Goal: Transaction & Acquisition: Download file/media

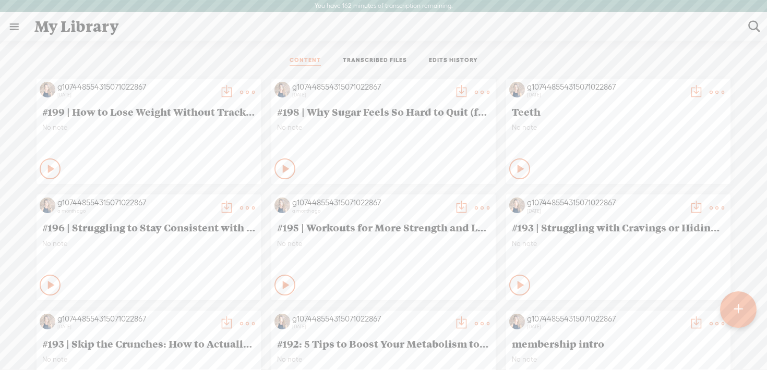
click at [739, 315] on t at bounding box center [738, 309] width 9 height 23
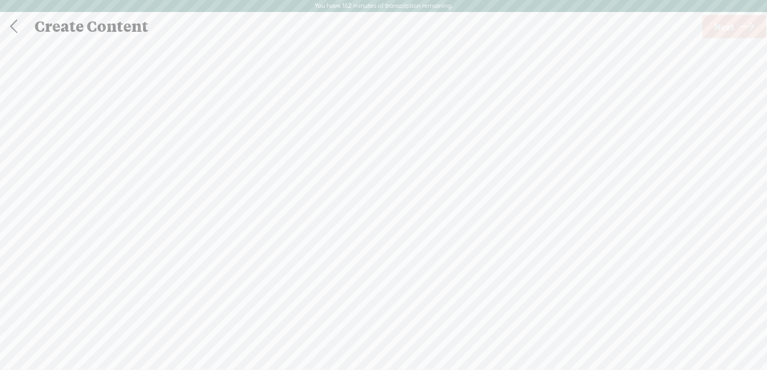
scroll to position [1, 0]
click at [368, 226] on span "browse" at bounding box center [369, 225] width 27 height 9
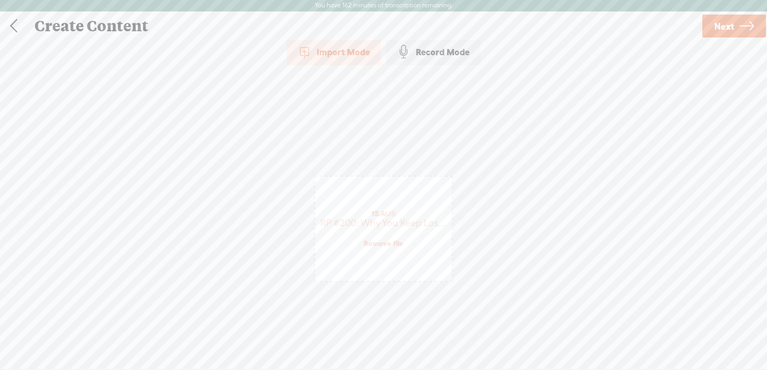
click at [724, 22] on span "Next" at bounding box center [724, 26] width 20 height 27
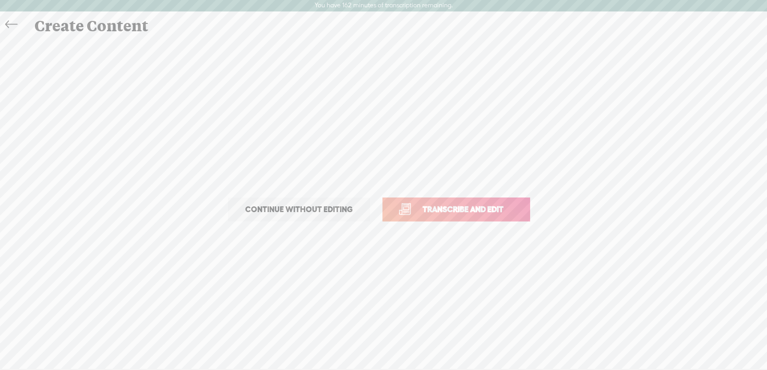
click at [484, 211] on span "Transcribe and edit" at bounding box center [462, 209] width 103 height 12
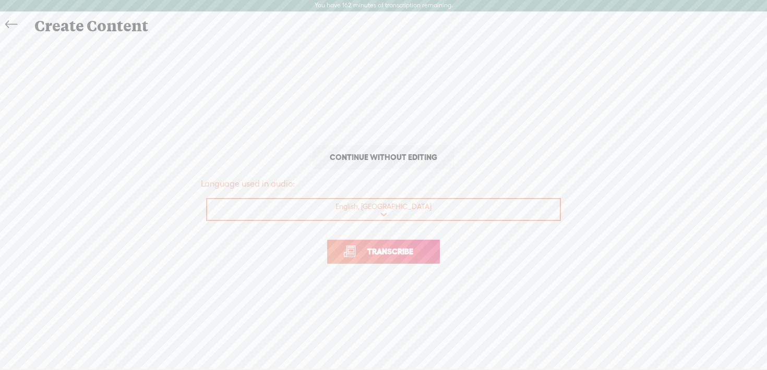
click at [399, 254] on span "Transcribe" at bounding box center [390, 252] width 68 height 12
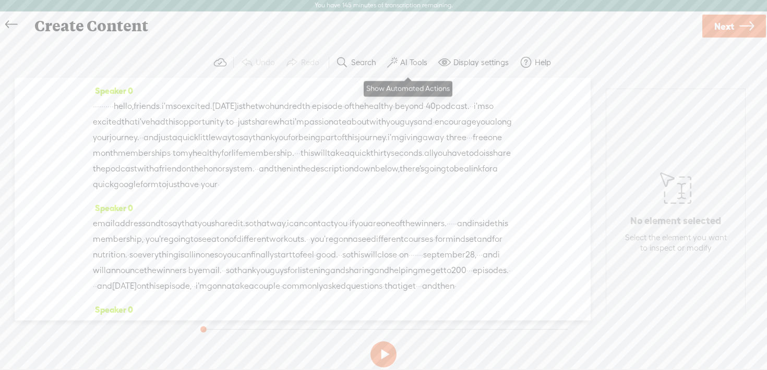
click at [409, 62] on label "AI Tools" at bounding box center [413, 62] width 27 height 10
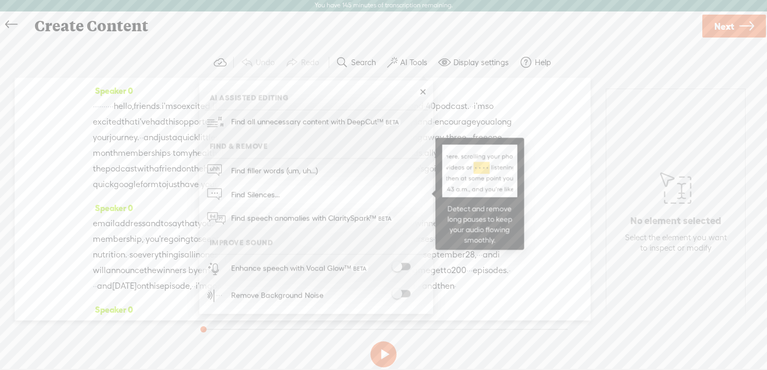
click at [310, 193] on link "Find Silences..." at bounding box center [315, 195] width 223 height 24
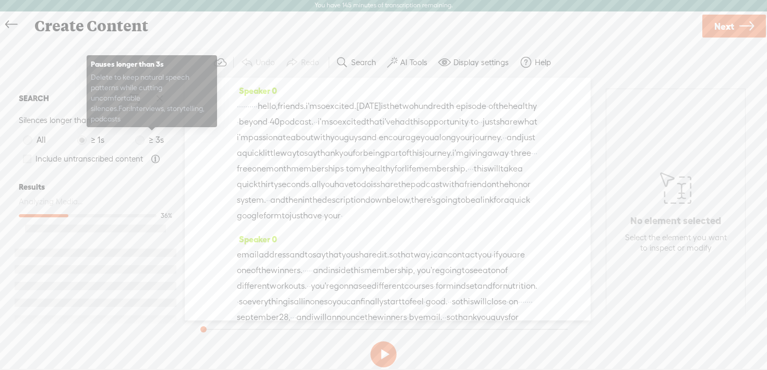
click at [141, 143] on span at bounding box center [139, 140] width 9 height 9
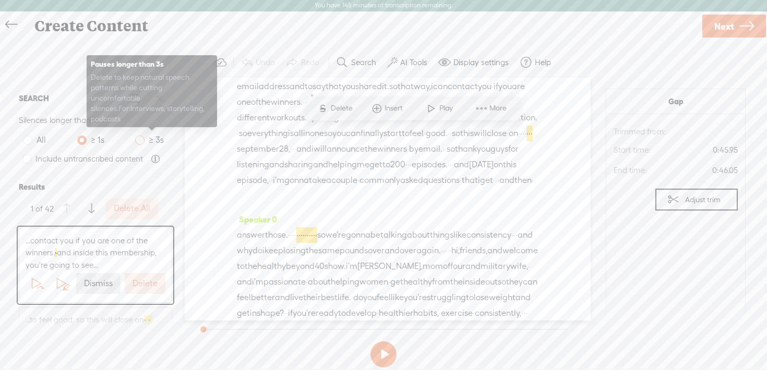
scroll to position [169, 0]
click at [142, 140] on span at bounding box center [139, 140] width 9 height 9
click at [142, 140] on input "≥ 3s" at bounding box center [139, 140] width 9 height 9
radio input "true"
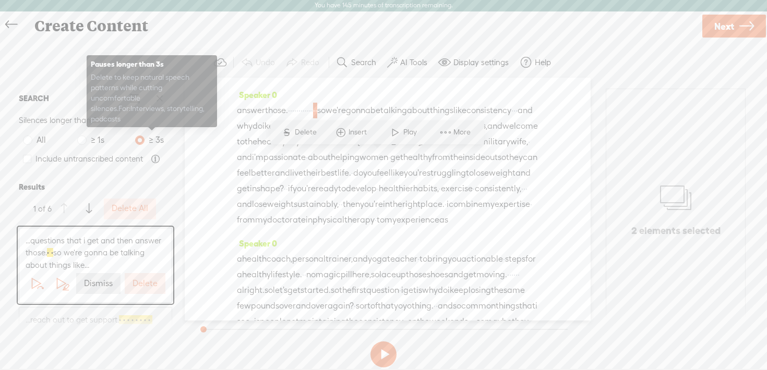
scroll to position [319, 0]
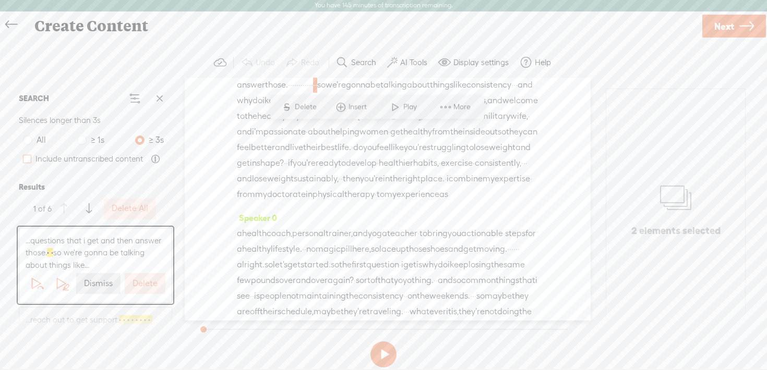
click at [29, 163] on span at bounding box center [27, 159] width 8 height 8
click at [29, 163] on input "Include untranscribed content" at bounding box center [27, 159] width 8 height 8
checkbox input "true"
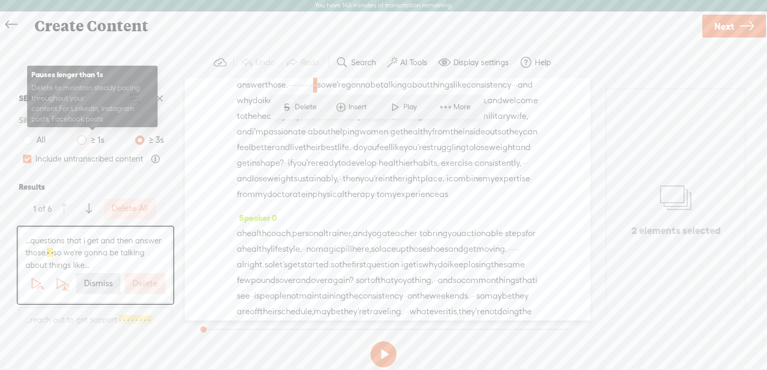
click at [83, 140] on span at bounding box center [81, 140] width 9 height 9
click at [83, 140] on input "≥ 1s" at bounding box center [81, 140] width 9 height 9
radio input "true"
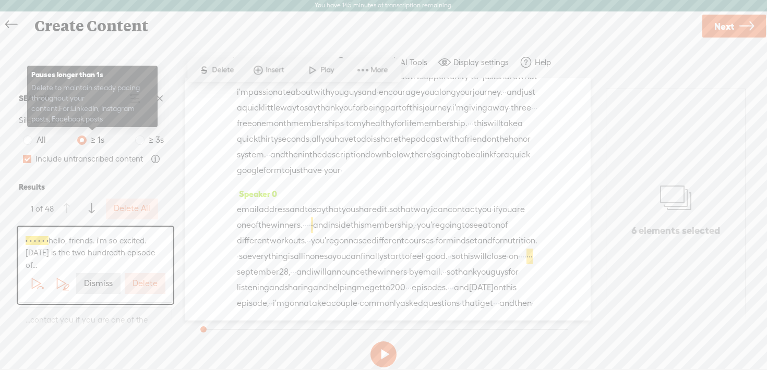
scroll to position [0, 0]
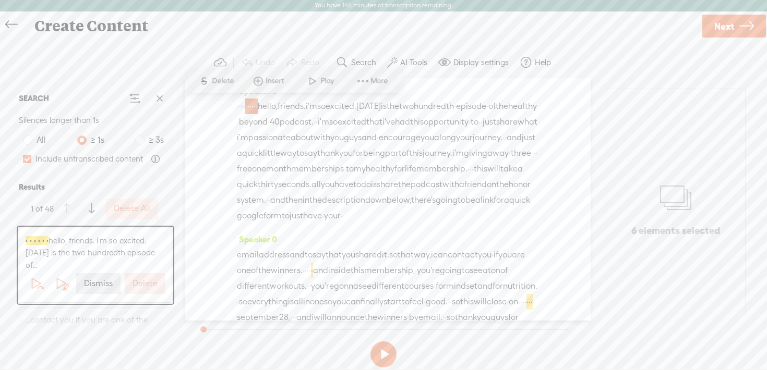
click at [140, 208] on label "Delete All" at bounding box center [132, 208] width 37 height 11
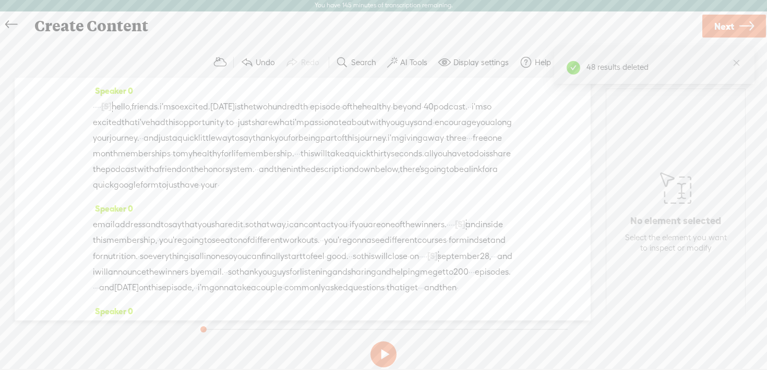
click at [112, 105] on span "[S]" at bounding box center [106, 106] width 10 height 9
click at [118, 78] on span at bounding box center [110, 80] width 23 height 21
click at [95, 106] on span "·" at bounding box center [94, 107] width 2 height 16
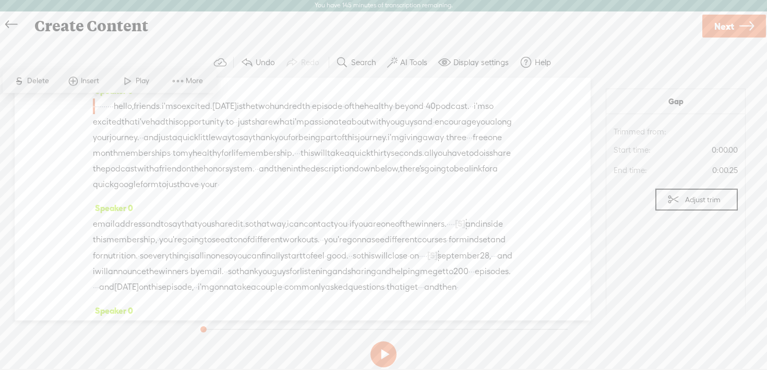
click at [134, 77] on span at bounding box center [128, 80] width 16 height 19
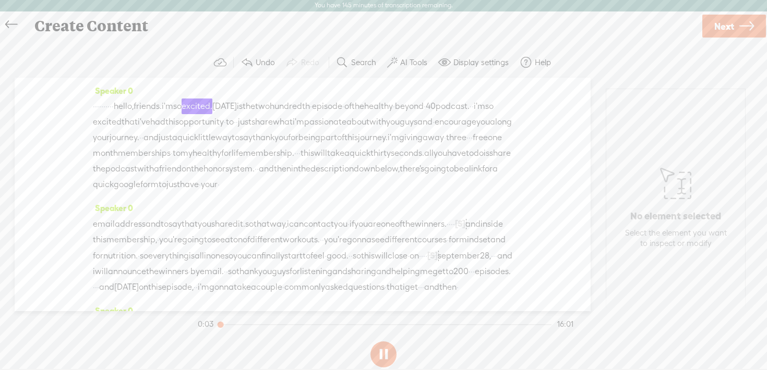
click at [384, 352] on button at bounding box center [383, 355] width 26 height 26
drag, startPoint x: 146, startPoint y: 105, endPoint x: 78, endPoint y: 106, distance: 67.8
click at [78, 106] on div "Speaker 0 · · · · · · · · · · hello, friends. i'm so excited. [DATE] is the two…" at bounding box center [303, 195] width 576 height 234
click at [385, 356] on button at bounding box center [383, 355] width 26 height 26
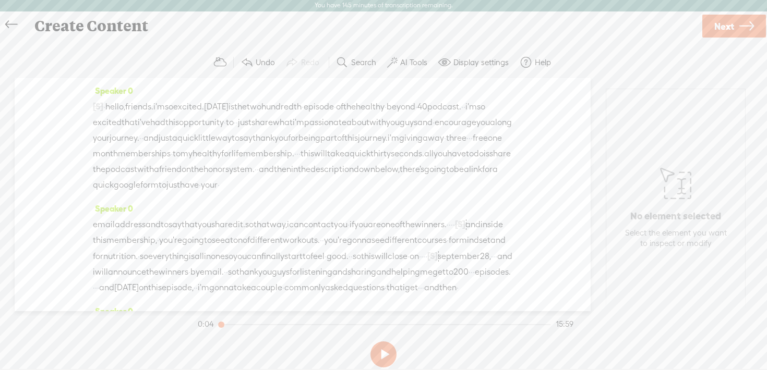
click at [101, 105] on span "[S]" at bounding box center [98, 106] width 10 height 9
click at [382, 351] on button at bounding box center [383, 355] width 26 height 26
click at [381, 351] on button at bounding box center [383, 355] width 26 height 26
click at [105, 105] on span "·" at bounding box center [104, 107] width 2 height 16
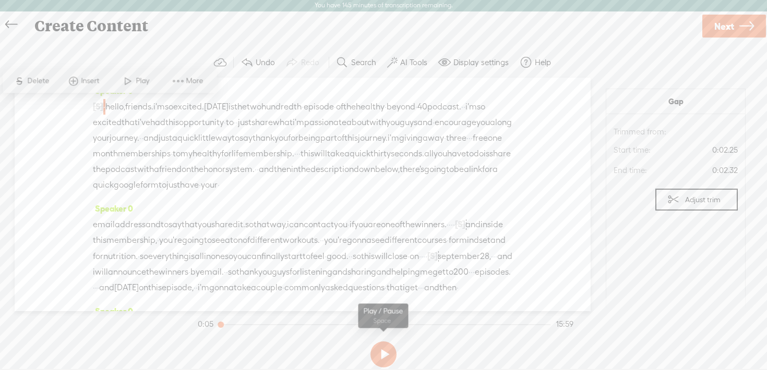
click at [382, 350] on button at bounding box center [383, 355] width 26 height 26
click at [132, 77] on span at bounding box center [128, 80] width 16 height 19
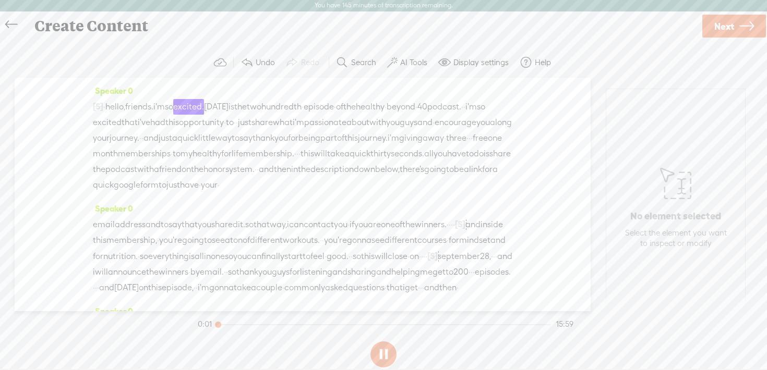
click at [379, 348] on button at bounding box center [383, 355] width 26 height 26
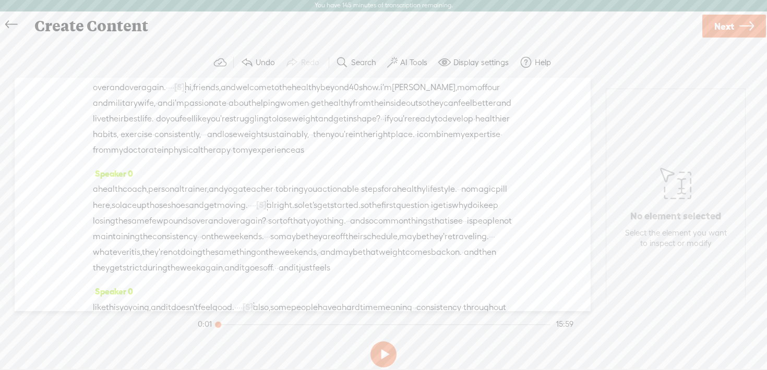
scroll to position [258, 0]
click at [185, 90] on span "[S]" at bounding box center [179, 84] width 10 height 9
click at [337, 105] on span "Restore" at bounding box center [343, 105] width 28 height 10
click at [166, 93] on span "again." at bounding box center [153, 85] width 25 height 16
click at [317, 103] on span "Play" at bounding box center [323, 105] width 16 height 10
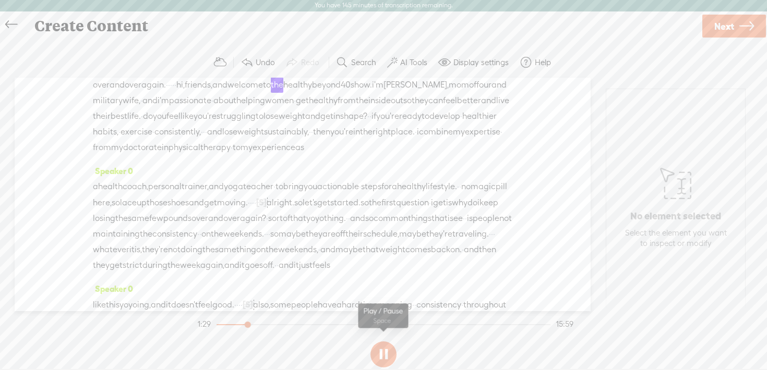
click at [381, 357] on button at bounding box center [383, 355] width 26 height 26
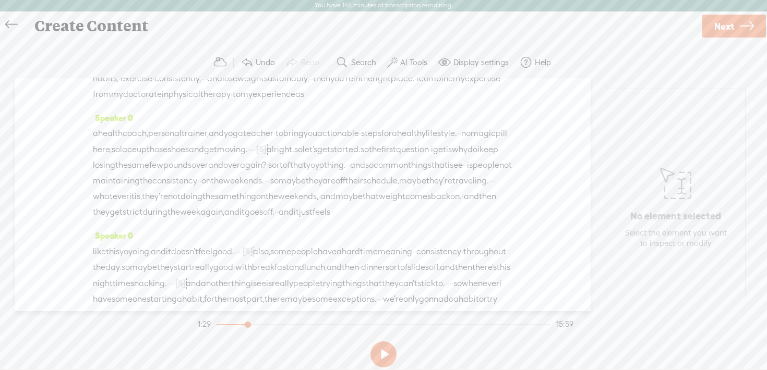
scroll to position [354, 0]
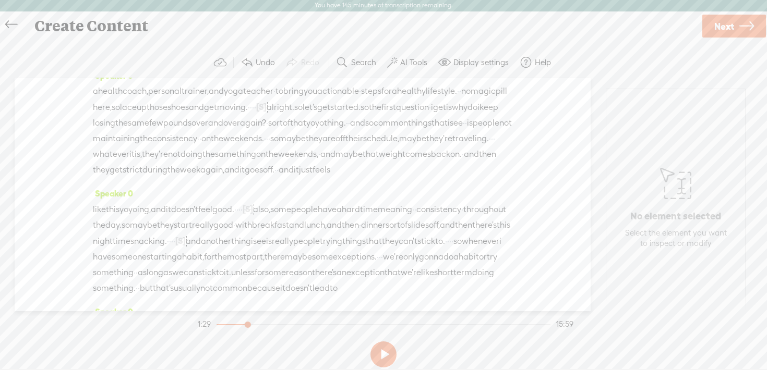
click at [267, 112] on span "[S]" at bounding box center [261, 106] width 10 height 9
click at [409, 142] on span at bounding box center [403, 142] width 23 height 21
click at [248, 115] on span "moving." at bounding box center [232, 107] width 31 height 16
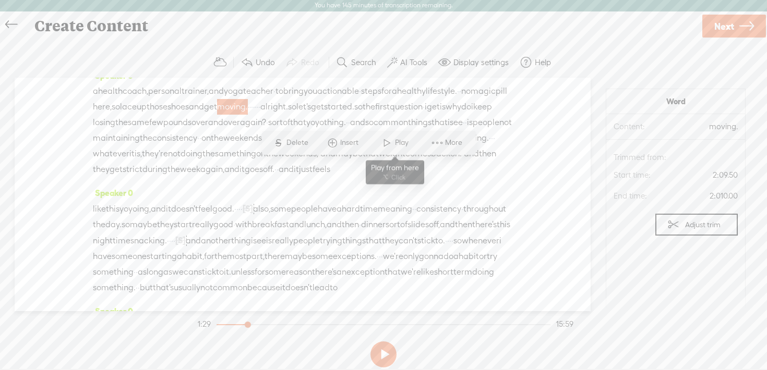
click at [395, 142] on span "Play" at bounding box center [403, 143] width 16 height 10
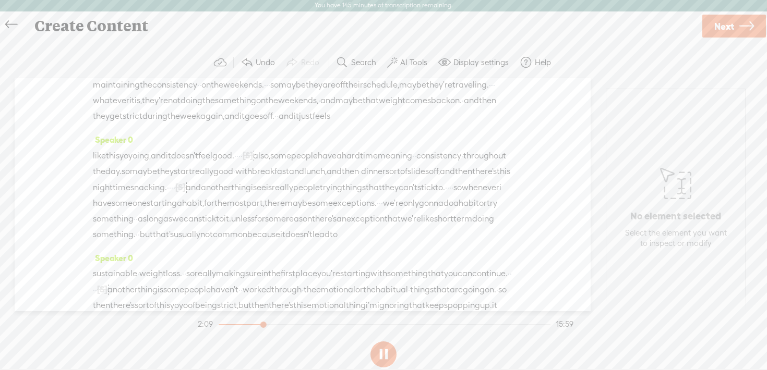
scroll to position [407, 0]
click at [385, 356] on button at bounding box center [383, 355] width 26 height 26
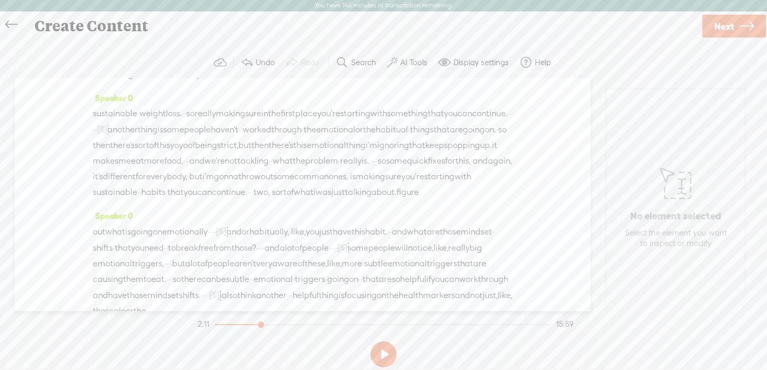
scroll to position [567, 0]
click at [167, 35] on span "snacking." at bounding box center [148, 27] width 37 height 16
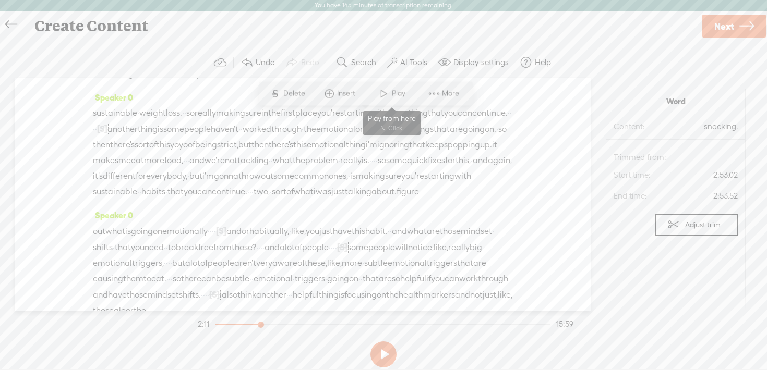
click at [398, 90] on span "Play" at bounding box center [400, 93] width 16 height 10
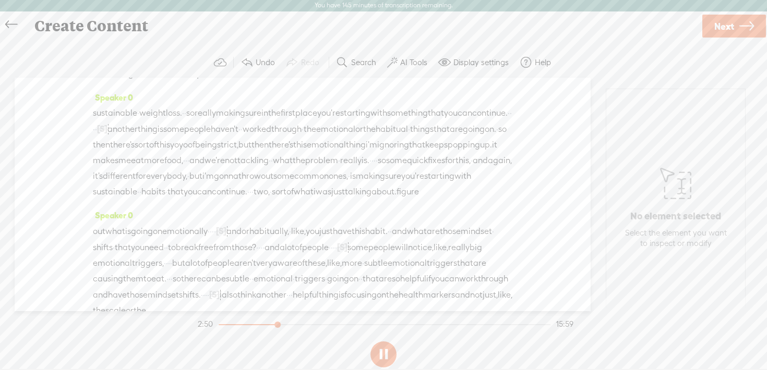
click at [381, 353] on button at bounding box center [383, 355] width 26 height 26
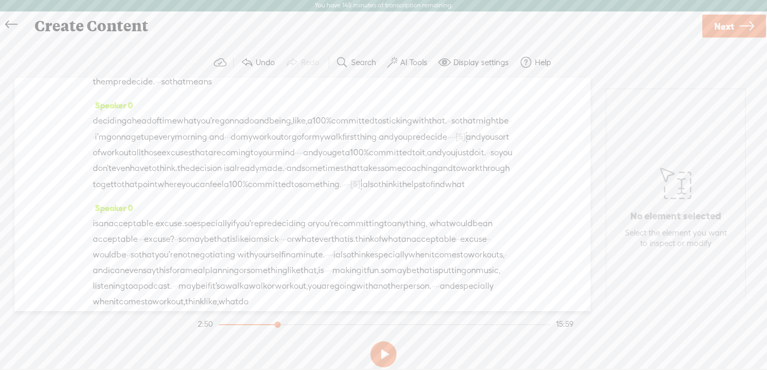
scroll to position [2189, 0]
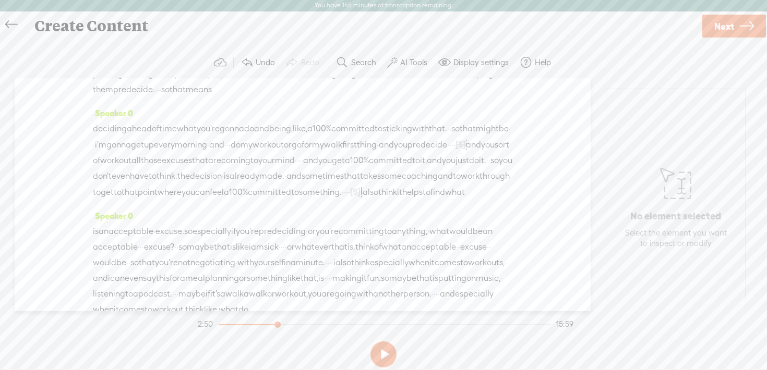
click at [303, 146] on span at bounding box center [304, 148] width 16 height 19
click at [382, 357] on button at bounding box center [383, 355] width 26 height 26
drag, startPoint x: 168, startPoint y: 189, endPoint x: 137, endPoint y: 190, distance: 30.8
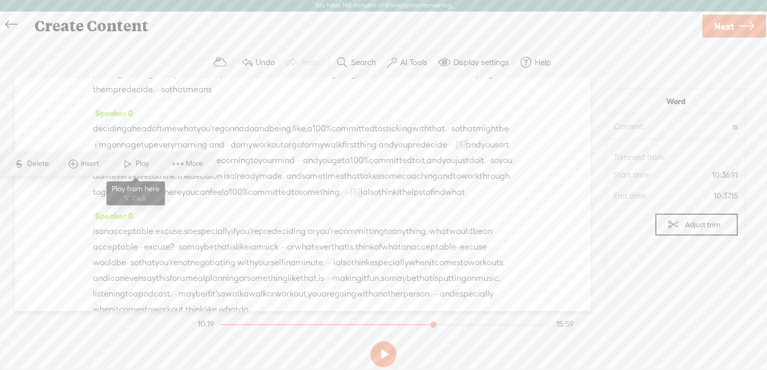
click at [128, 160] on span at bounding box center [128, 163] width 16 height 19
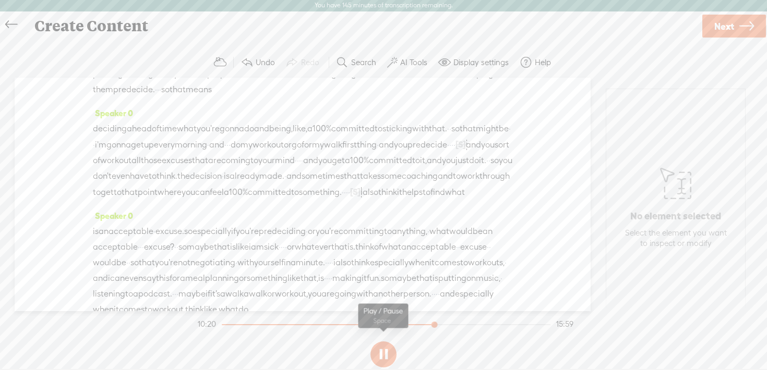
click at [389, 355] on button at bounding box center [383, 355] width 26 height 26
drag, startPoint x: 200, startPoint y: 189, endPoint x: 146, endPoint y: 188, distance: 54.2
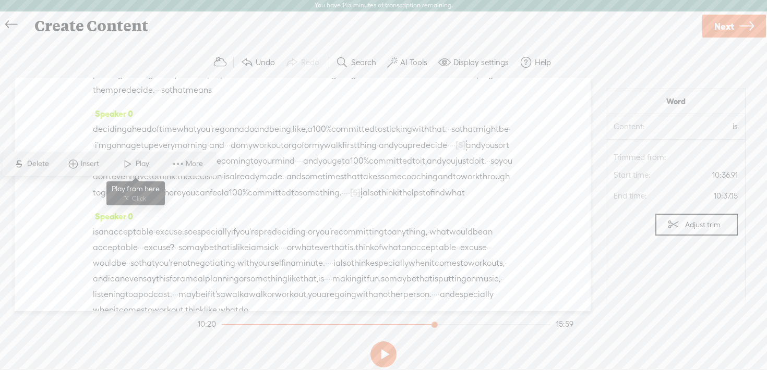
click at [126, 164] on span at bounding box center [128, 163] width 16 height 19
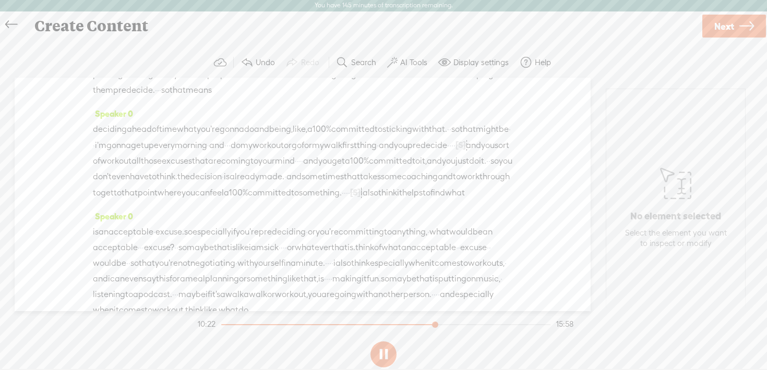
click at [385, 355] on button at bounding box center [383, 355] width 26 height 26
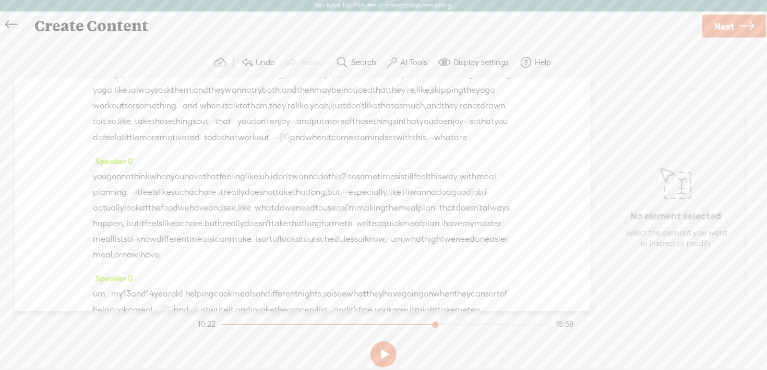
scroll to position [2465, 0]
click at [453, 102] on span at bounding box center [448, 108] width 16 height 19
click at [385, 353] on button at bounding box center [383, 355] width 26 height 26
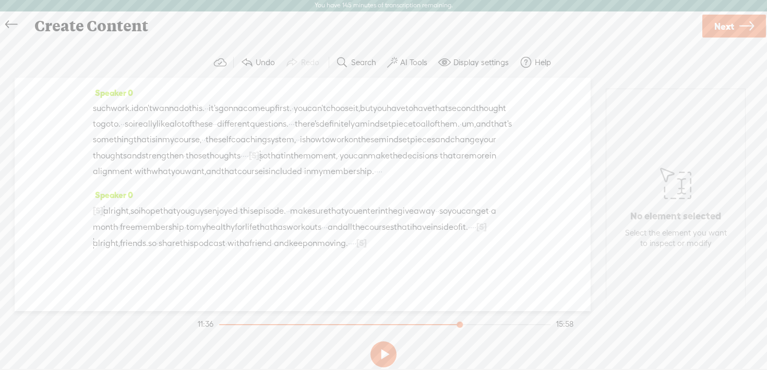
scroll to position [3358, 0]
click at [412, 230] on span "have" at bounding box center [421, 228] width 19 height 16
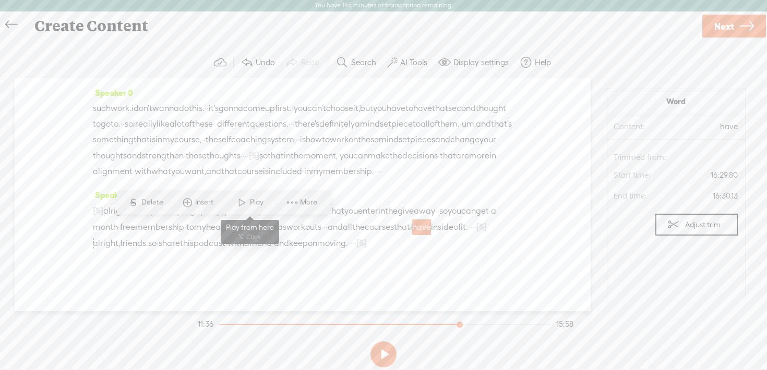
click at [242, 198] on span at bounding box center [242, 202] width 16 height 19
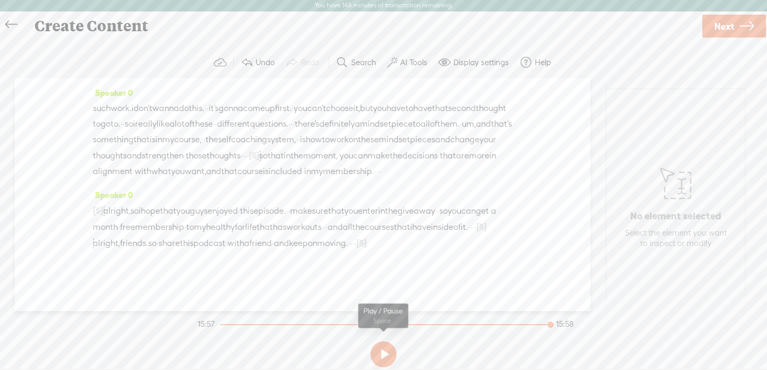
click at [387, 353] on button at bounding box center [383, 355] width 26 height 26
drag, startPoint x: 227, startPoint y: 243, endPoint x: 259, endPoint y: 241, distance: 31.9
click at [259, 241] on div "[S] · · · · · · · · · · · · · · · · · · · · · · · · · · alright, so i hope that…" at bounding box center [302, 227] width 419 height 49
click at [725, 22] on span "Next" at bounding box center [724, 26] width 20 height 27
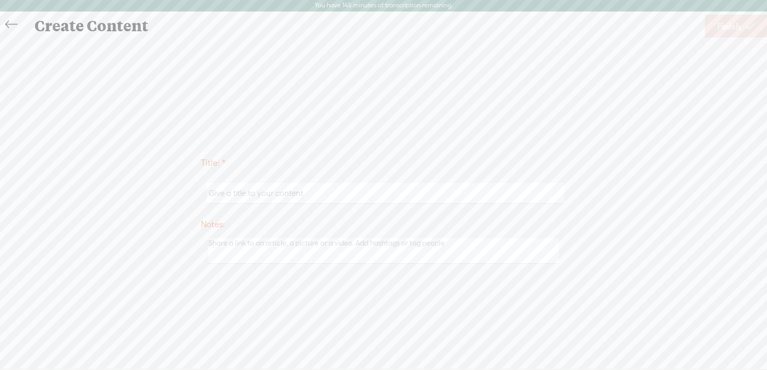
click at [235, 190] on input "text" at bounding box center [385, 193] width 357 height 20
paste input "#200: Why You Keep Losing the Same Weight and How to Build Consistency That Las…"
type input "#200: Why You Keep Losing the Same Weight and How to Build Consistency That Las…"
click at [731, 24] on span "Finish" at bounding box center [729, 26] width 24 height 27
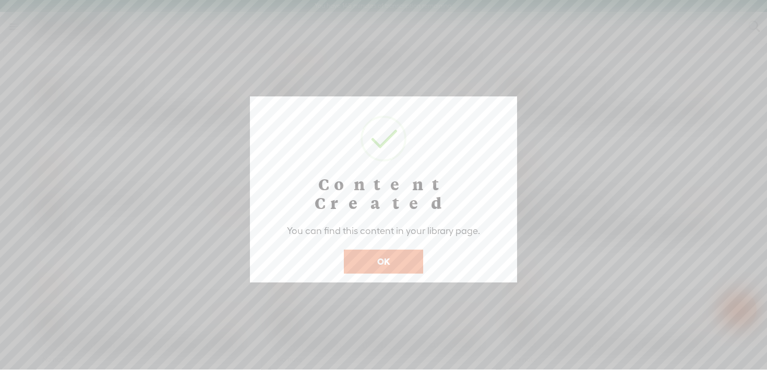
click at [366, 250] on button "OK" at bounding box center [383, 262] width 79 height 24
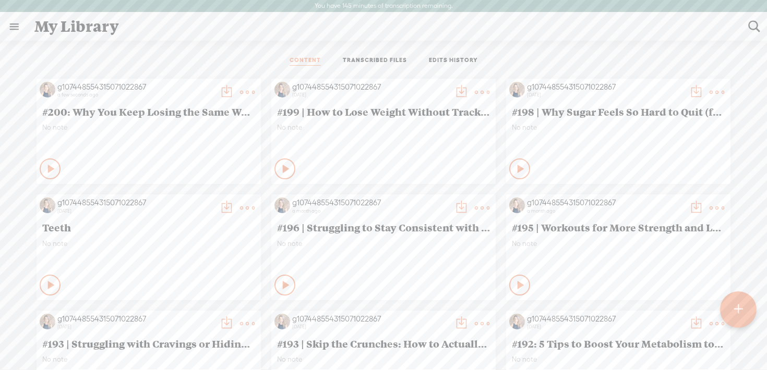
click at [245, 93] on t at bounding box center [247, 92] width 15 height 15
click at [207, 199] on link "Download as..." at bounding box center [198, 199] width 104 height 24
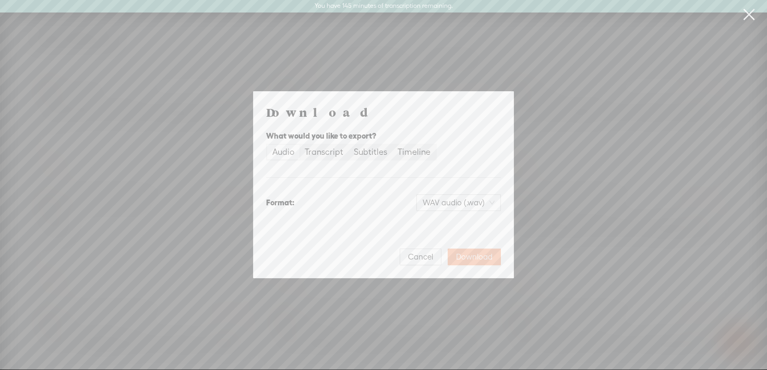
click at [470, 258] on span "Download" at bounding box center [474, 257] width 37 height 10
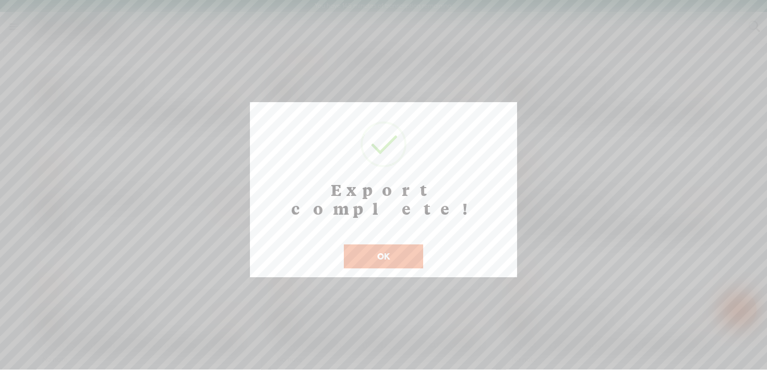
click at [406, 245] on button "OK" at bounding box center [383, 257] width 79 height 24
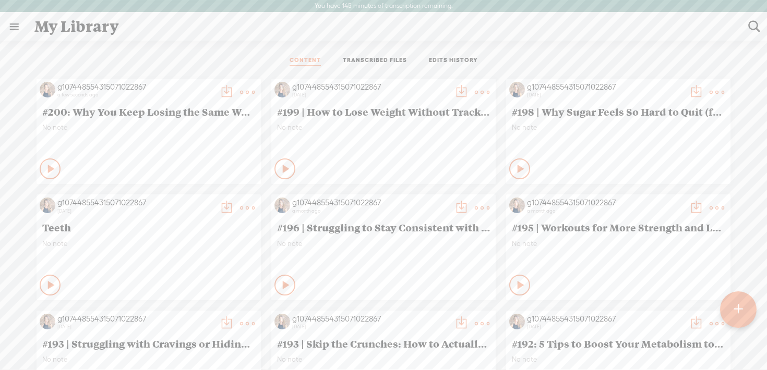
click at [224, 91] on t at bounding box center [226, 92] width 15 height 15
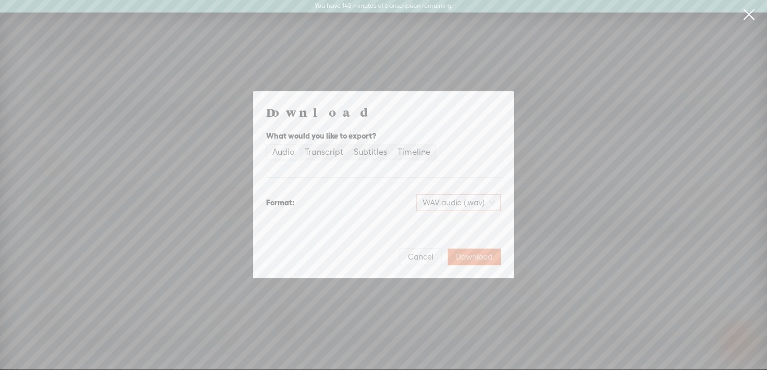
click at [437, 204] on span "WAV audio (.wav)" at bounding box center [458, 203] width 72 height 16
click at [443, 231] on div "MP3 audio (.mp3) Best for sharing, small file size" at bounding box center [449, 229] width 85 height 25
click at [484, 259] on span "Download" at bounding box center [474, 257] width 37 height 10
